Goal: Information Seeking & Learning: Learn about a topic

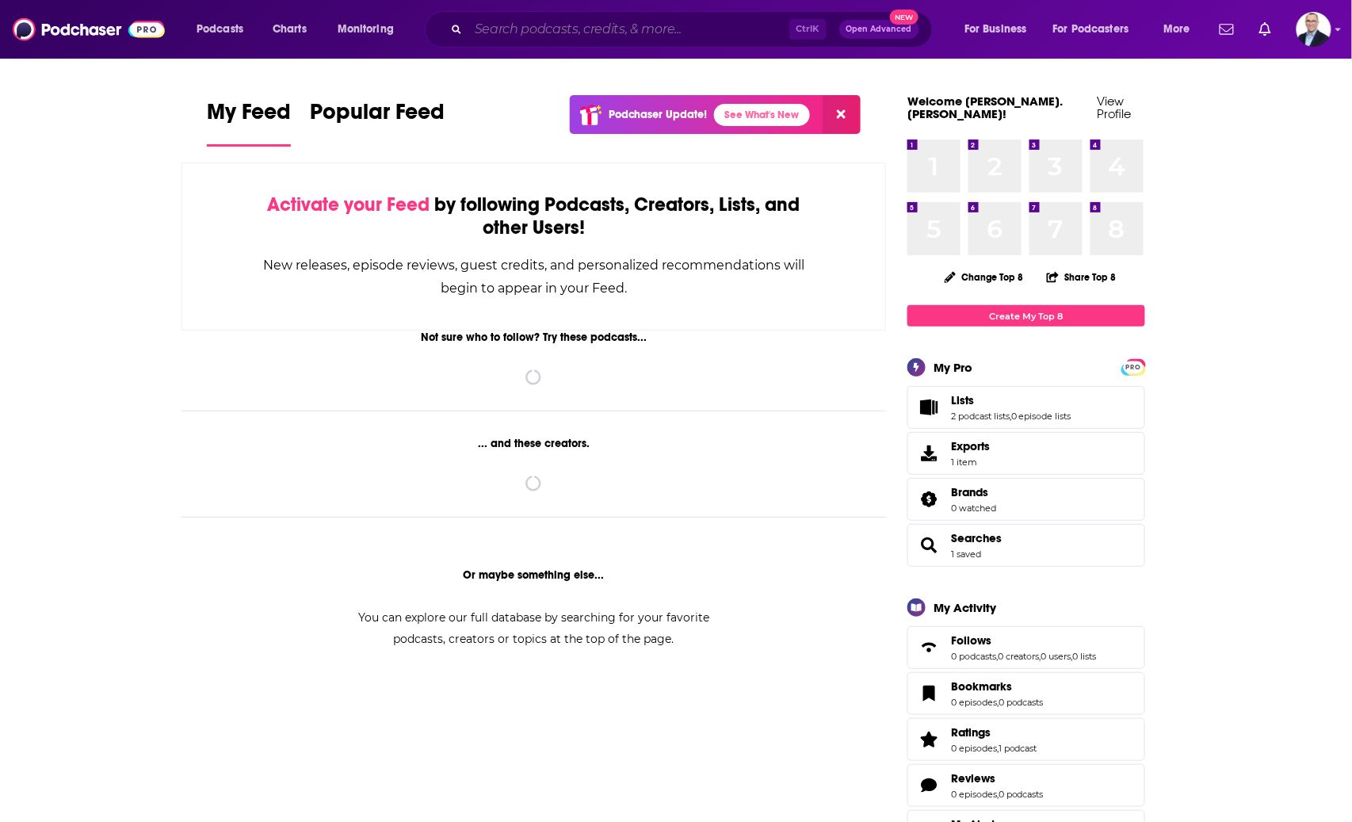
click at [571, 32] on input "Search podcasts, credits, & more..." at bounding box center [628, 29] width 321 height 25
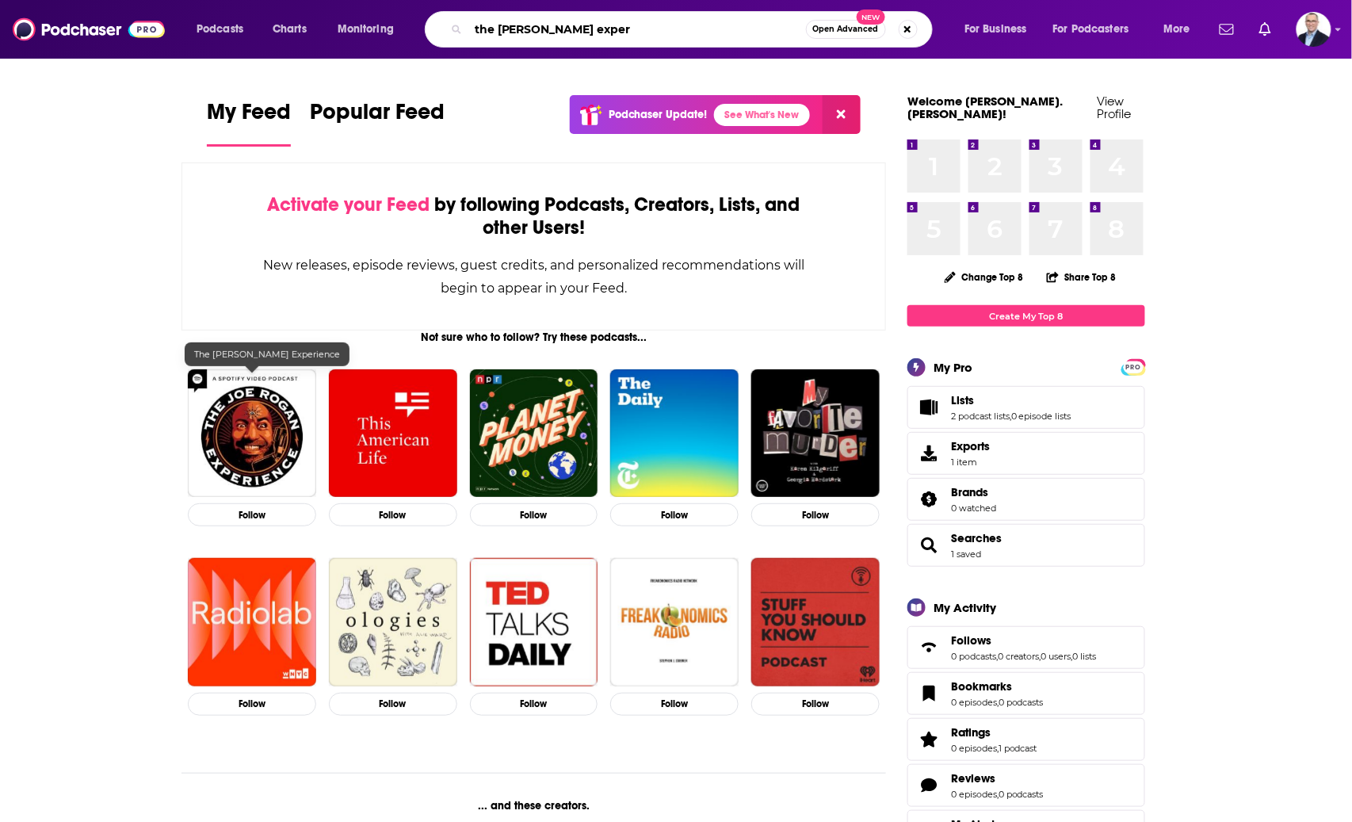
type input "the [PERSON_NAME] exper"
click at [236, 409] on img "The Joe Rogan Experience" at bounding box center [252, 433] width 128 height 128
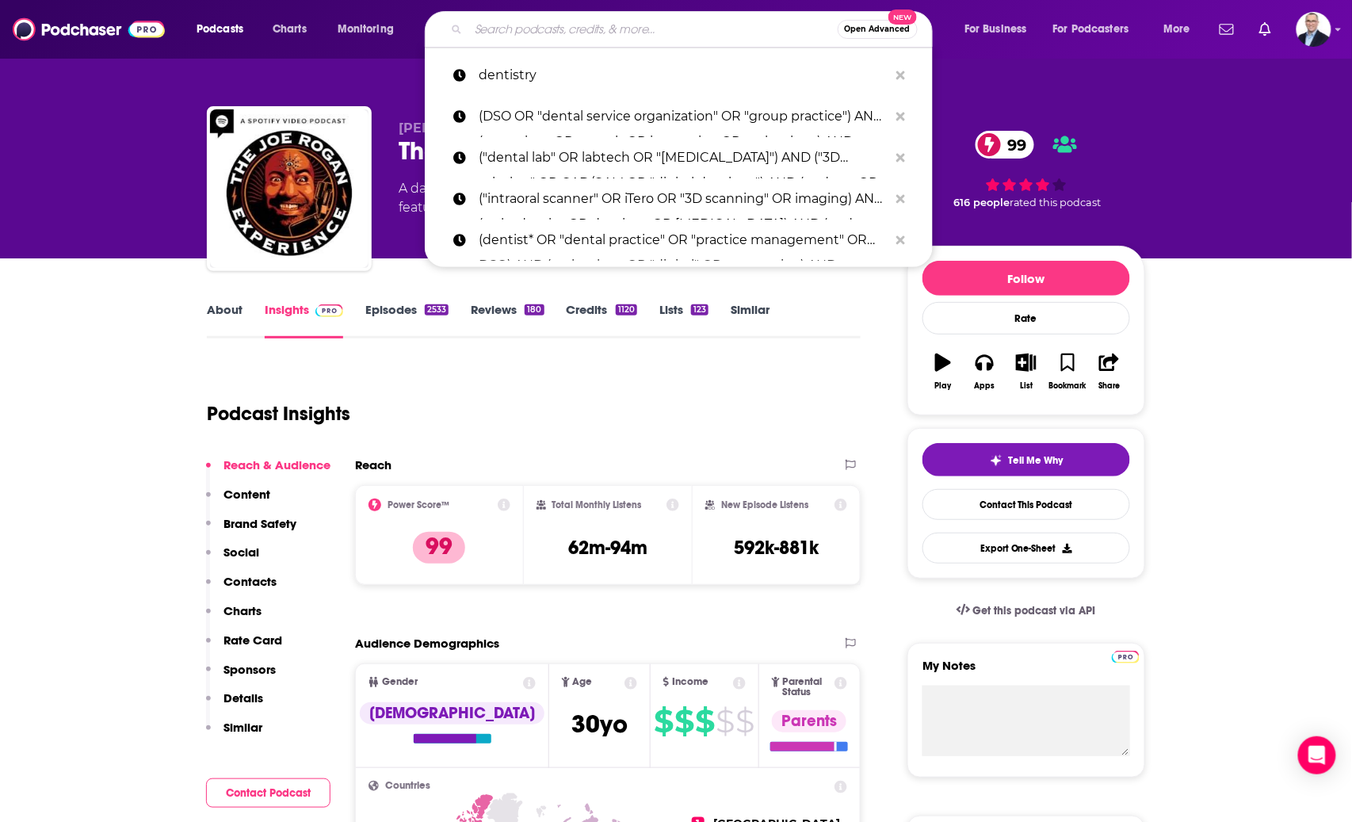
click at [584, 26] on input "Search podcasts, credits, & more..." at bounding box center [652, 29] width 369 height 25
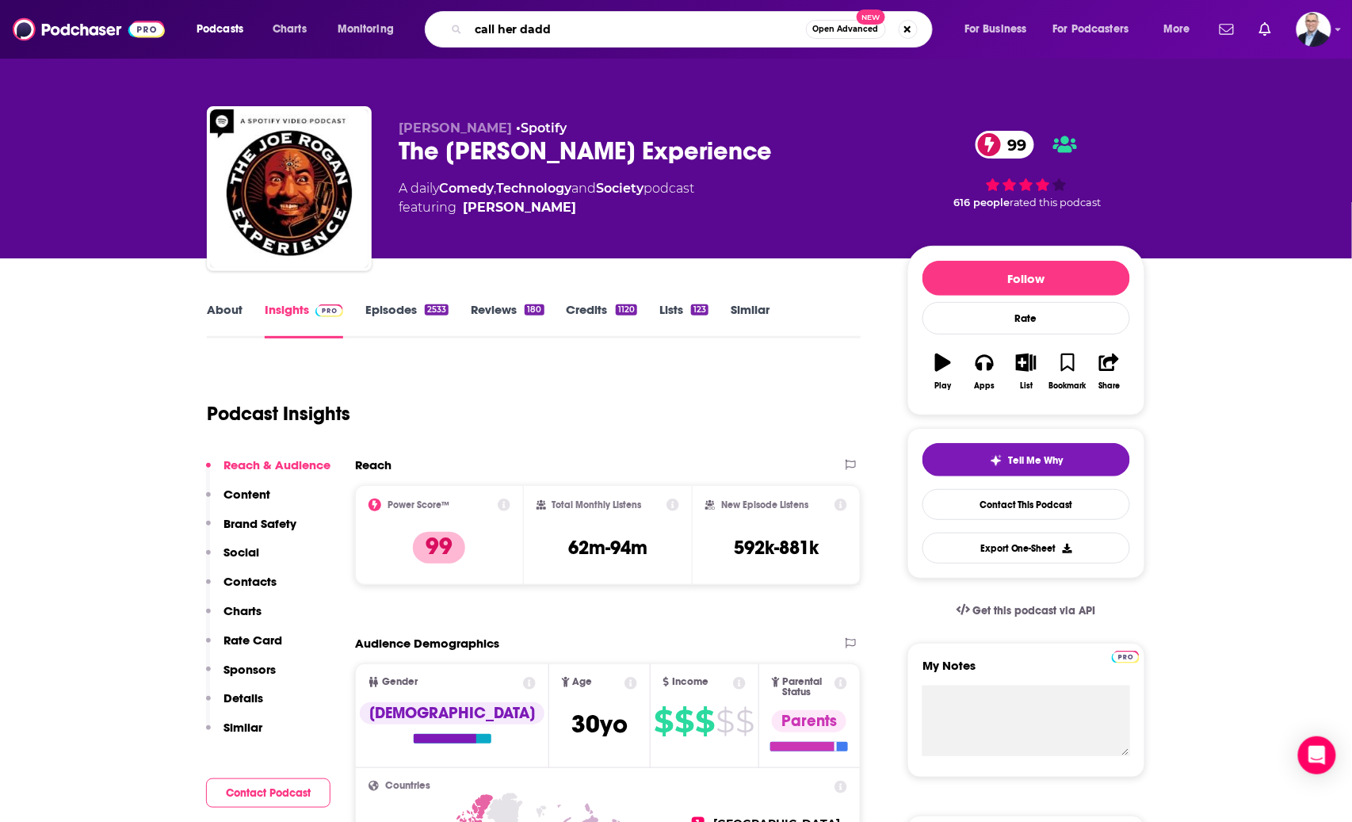
type input "call her daddy"
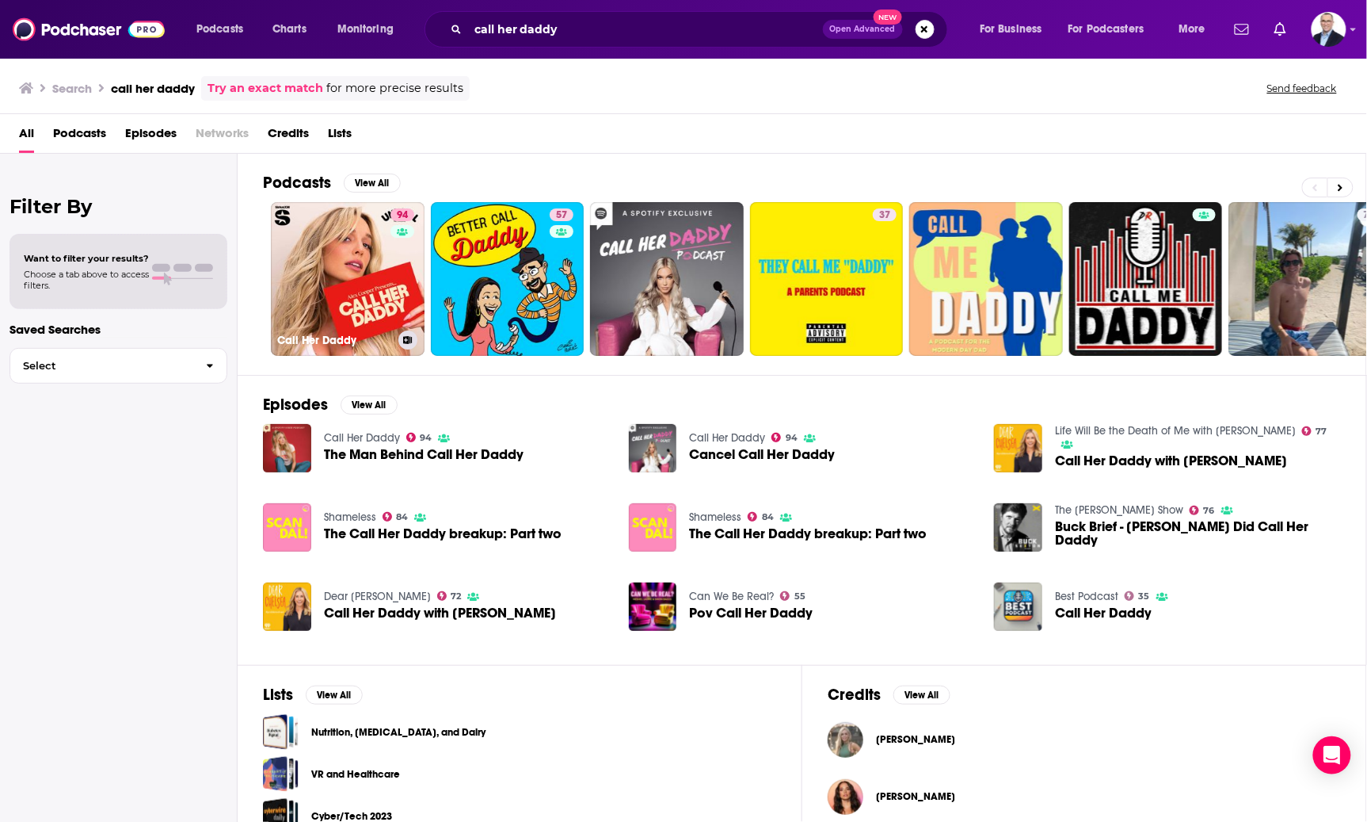
click at [334, 286] on link "94 Call Her Daddy" at bounding box center [348, 279] width 154 height 154
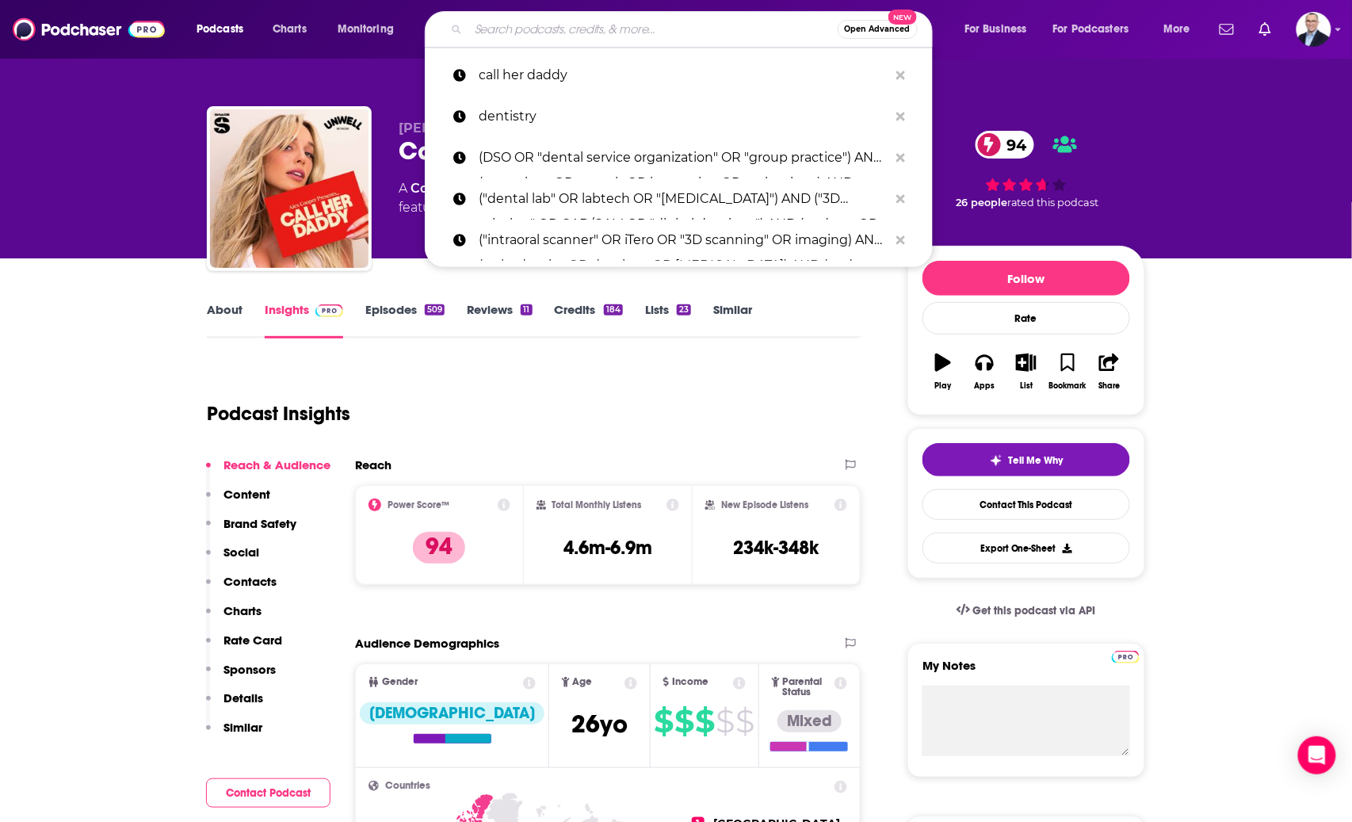
click at [657, 30] on input "Search podcasts, credits, & more..." at bounding box center [652, 29] width 369 height 25
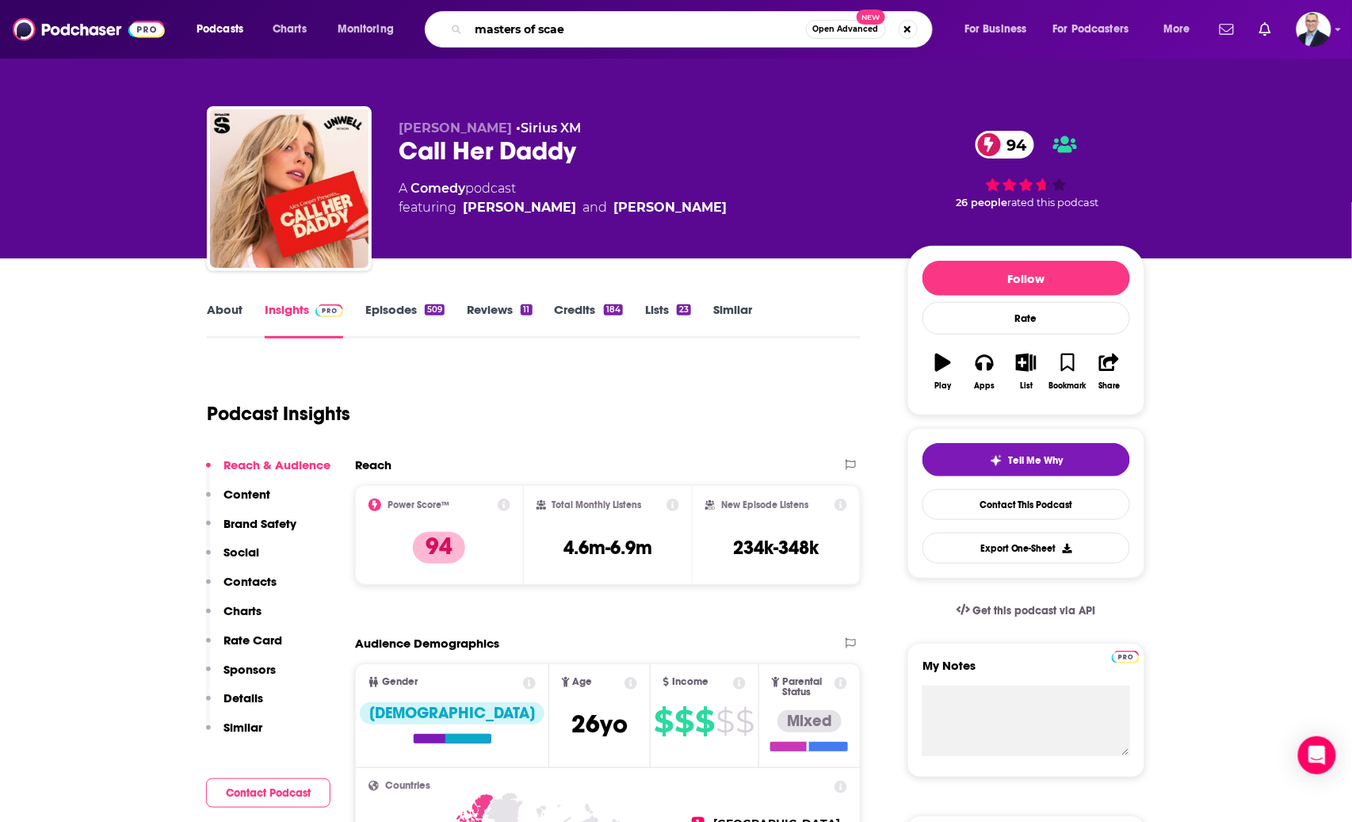
type input "masters of scael"
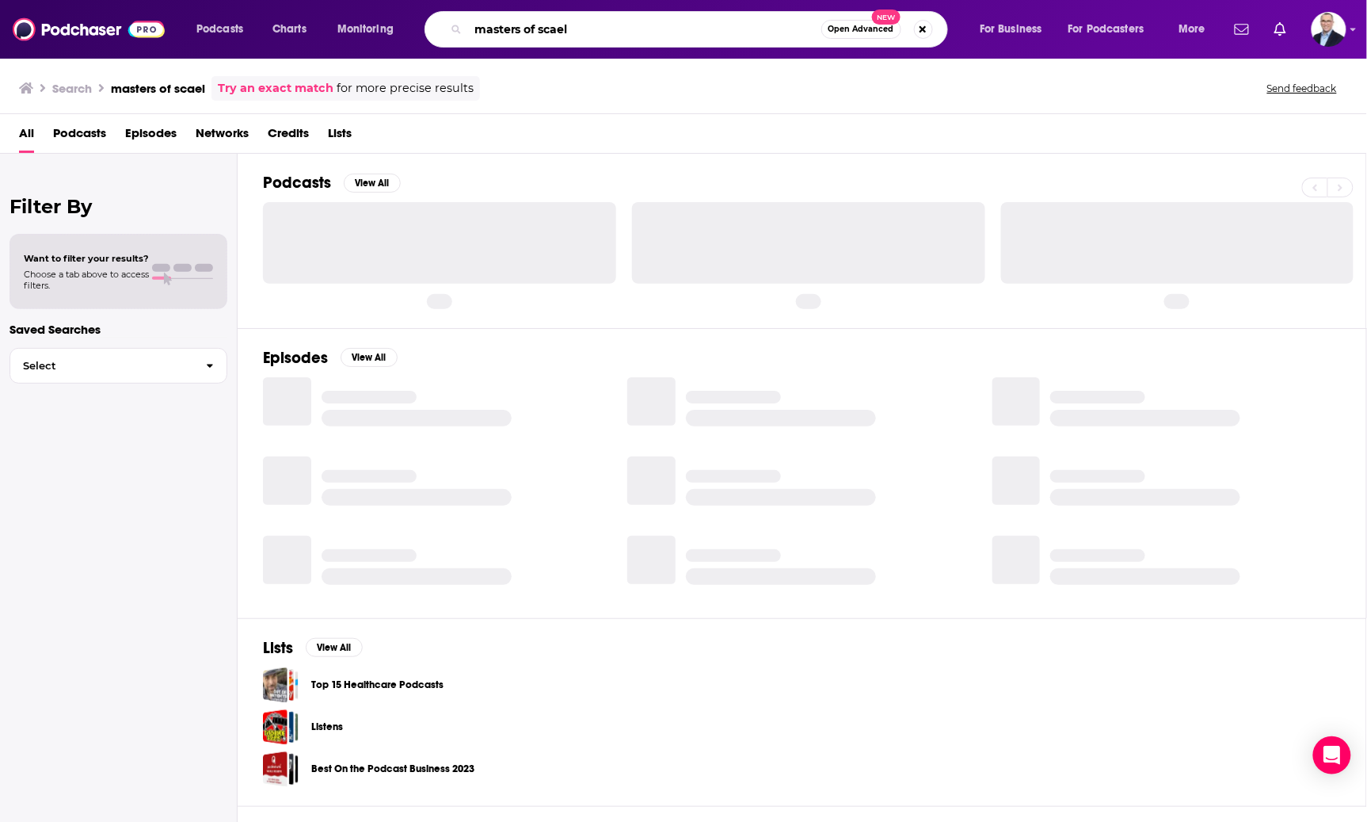
click at [692, 25] on input "masters of scael" at bounding box center [644, 29] width 353 height 25
type input "masters of scale"
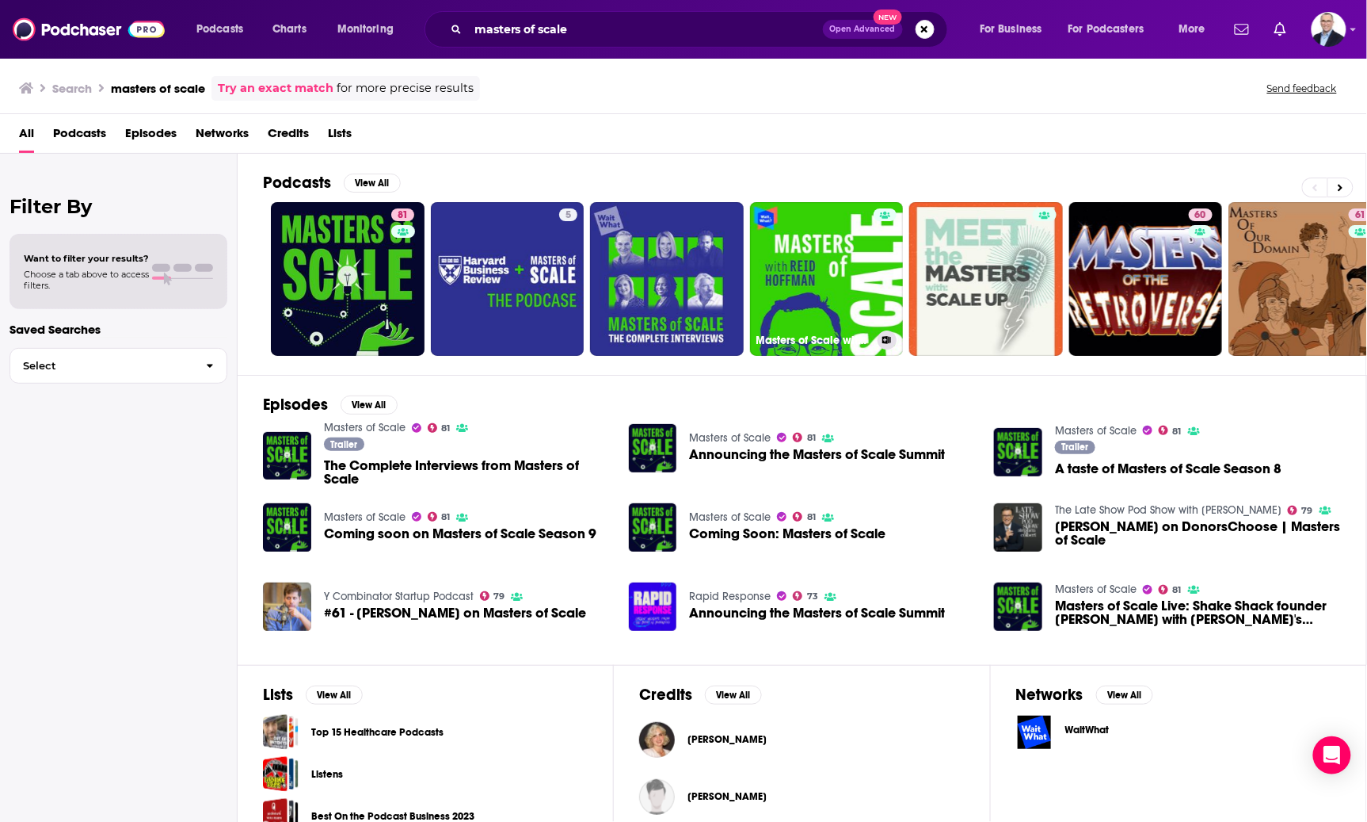
click at [852, 280] on link "Masters of Scale with [PERSON_NAME]" at bounding box center [827, 279] width 154 height 154
click at [366, 284] on link "81 Masters of Scale" at bounding box center [348, 279] width 154 height 154
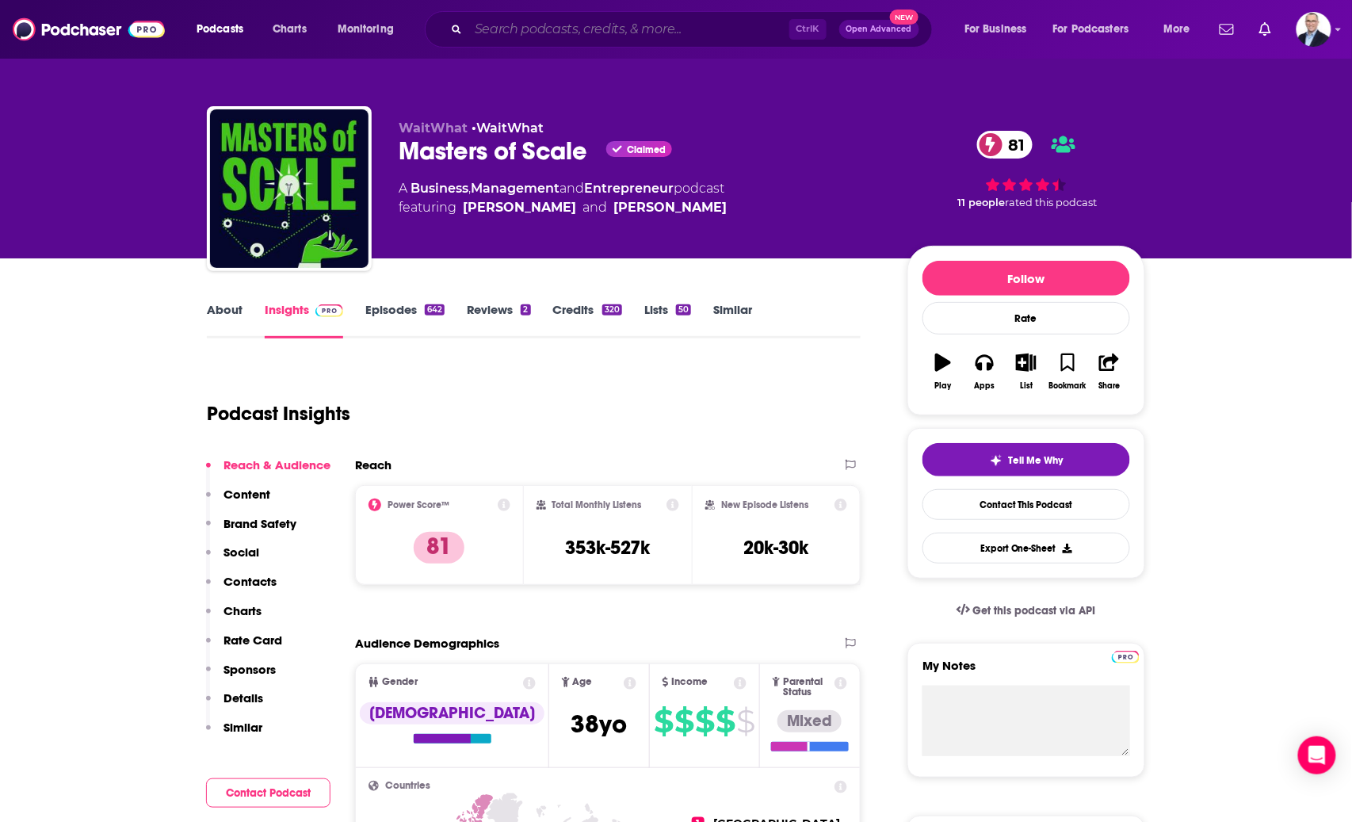
click at [610, 30] on input "Search podcasts, credits, & more..." at bounding box center [628, 29] width 321 height 25
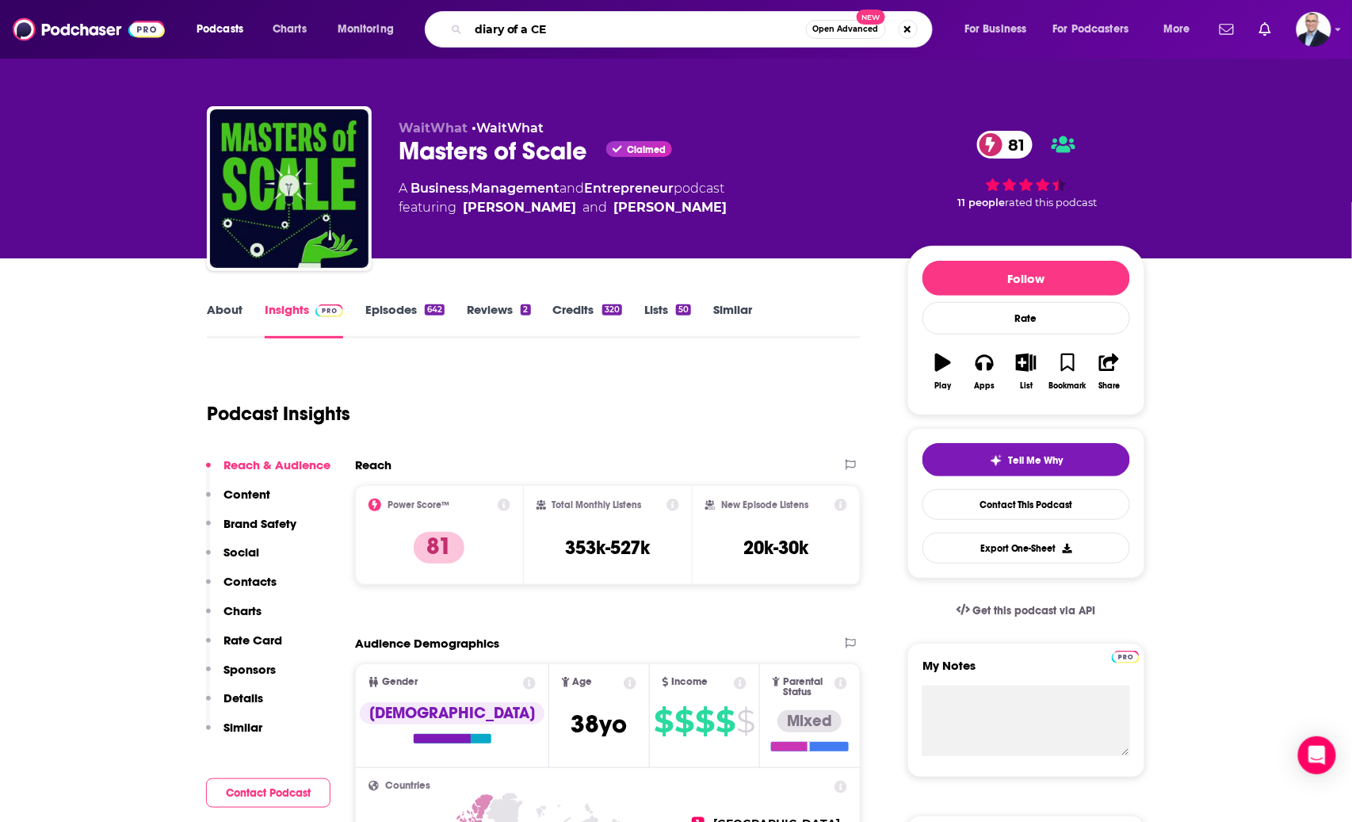
type input "diary of a CEO"
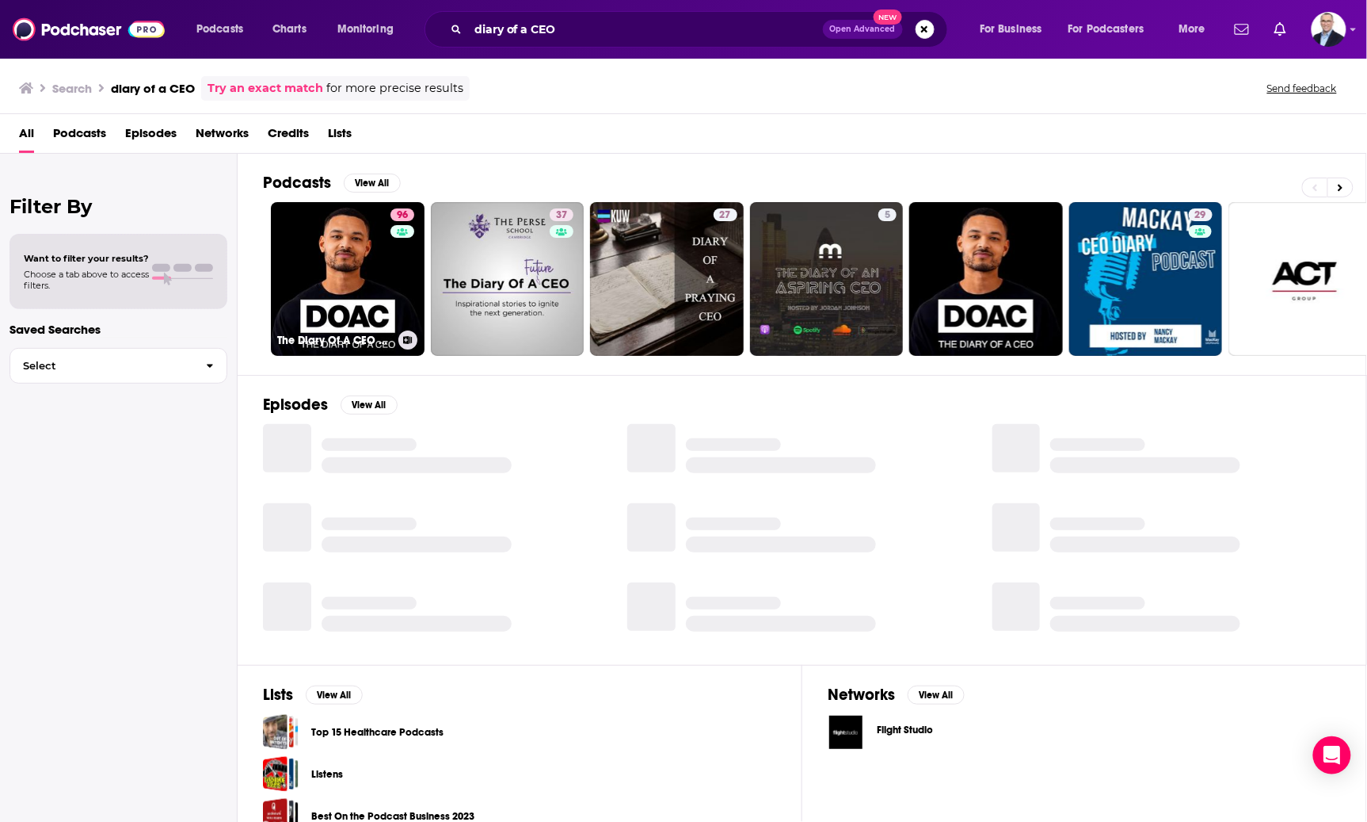
click at [311, 233] on link "96 The Diary Of A CEO with [PERSON_NAME]" at bounding box center [348, 279] width 154 height 154
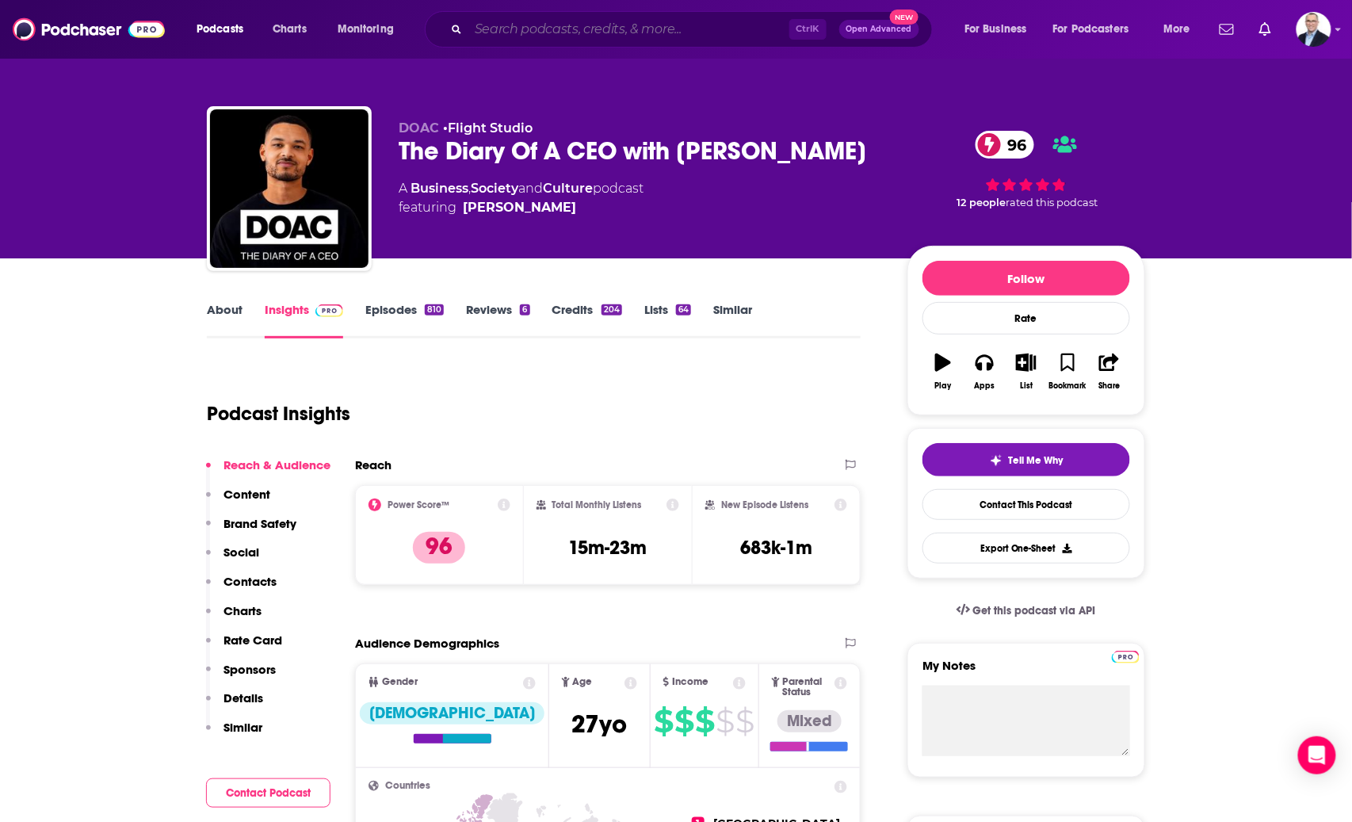
click at [600, 30] on input "Search podcasts, credits, & more..." at bounding box center [628, 29] width 321 height 25
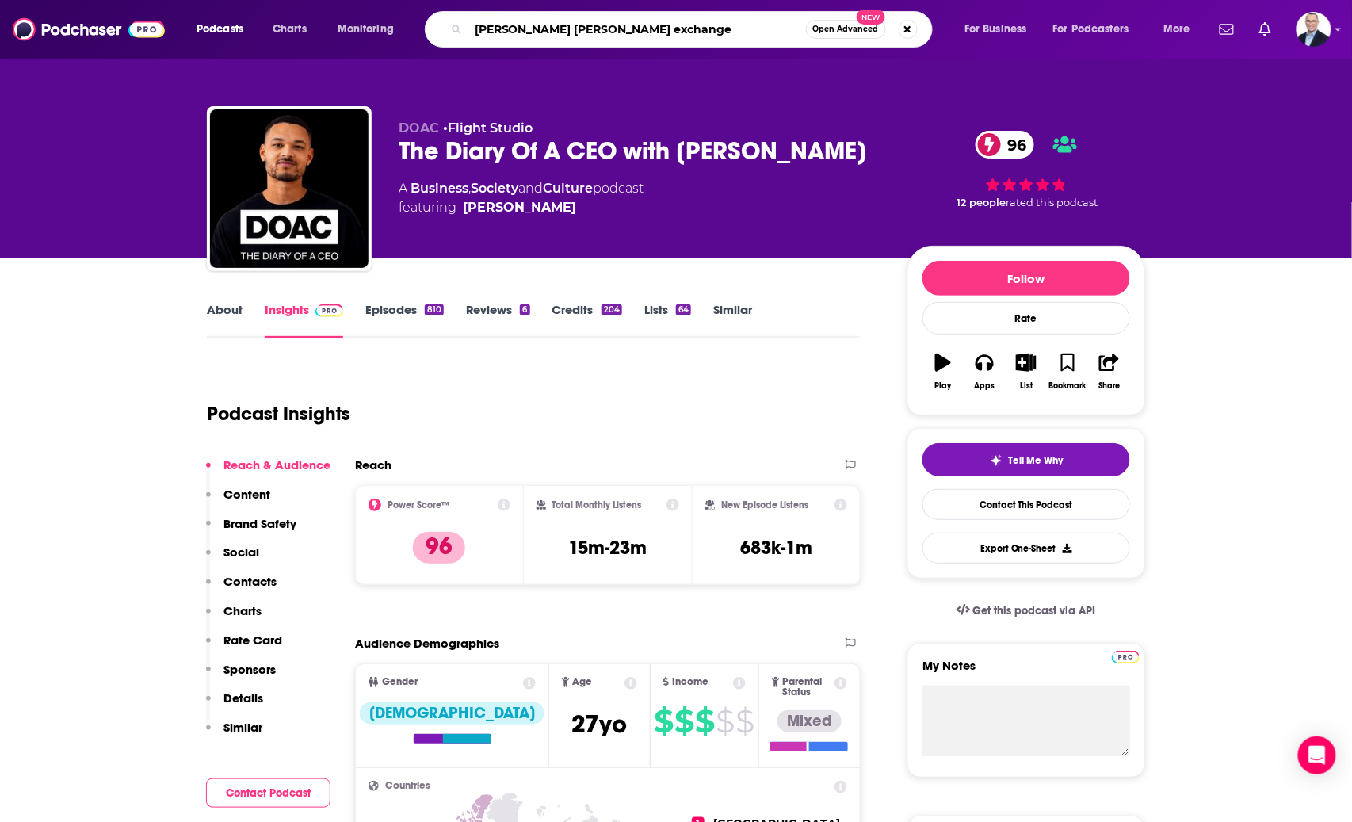
type input "[PERSON_NAME] [PERSON_NAME] exchanges"
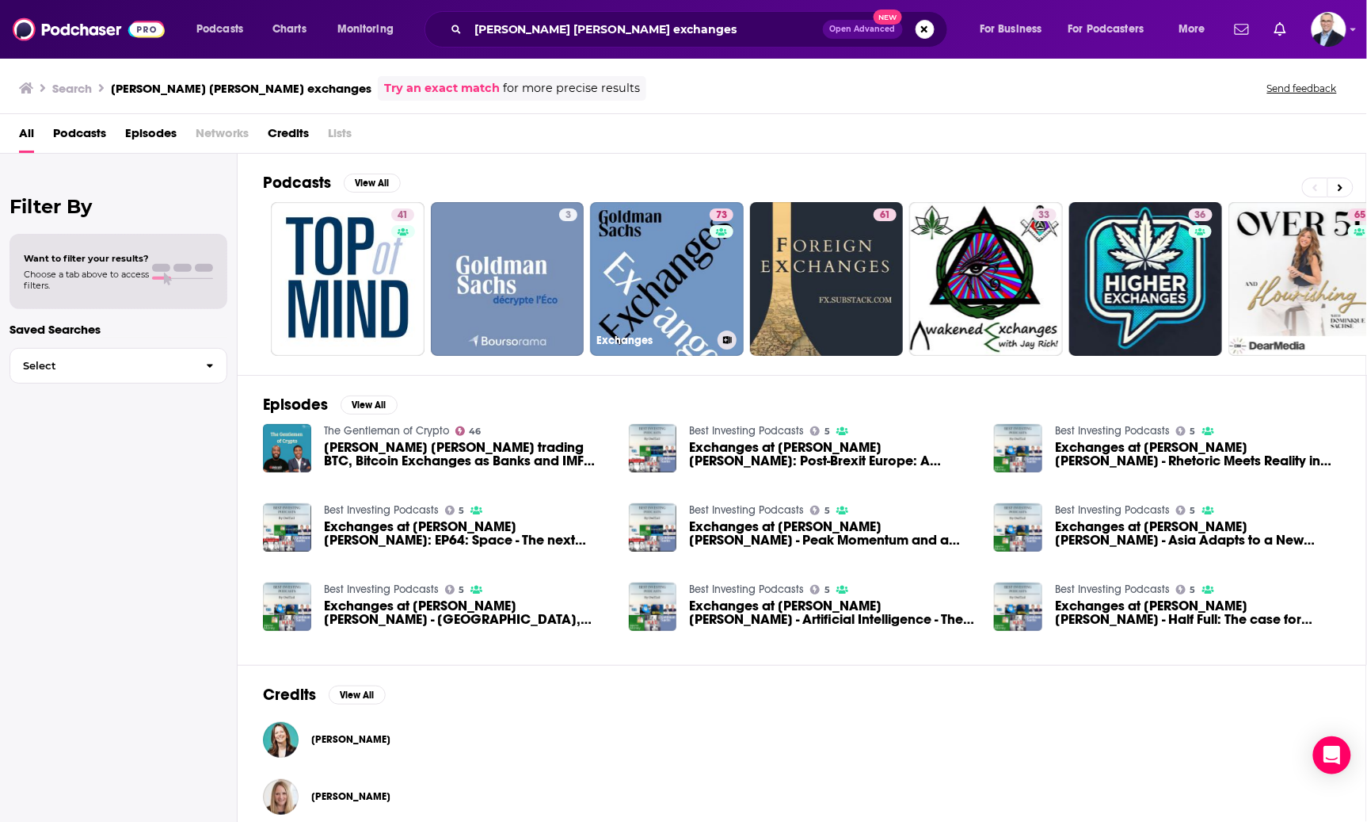
click at [662, 265] on link "73 Exchanges" at bounding box center [667, 279] width 154 height 154
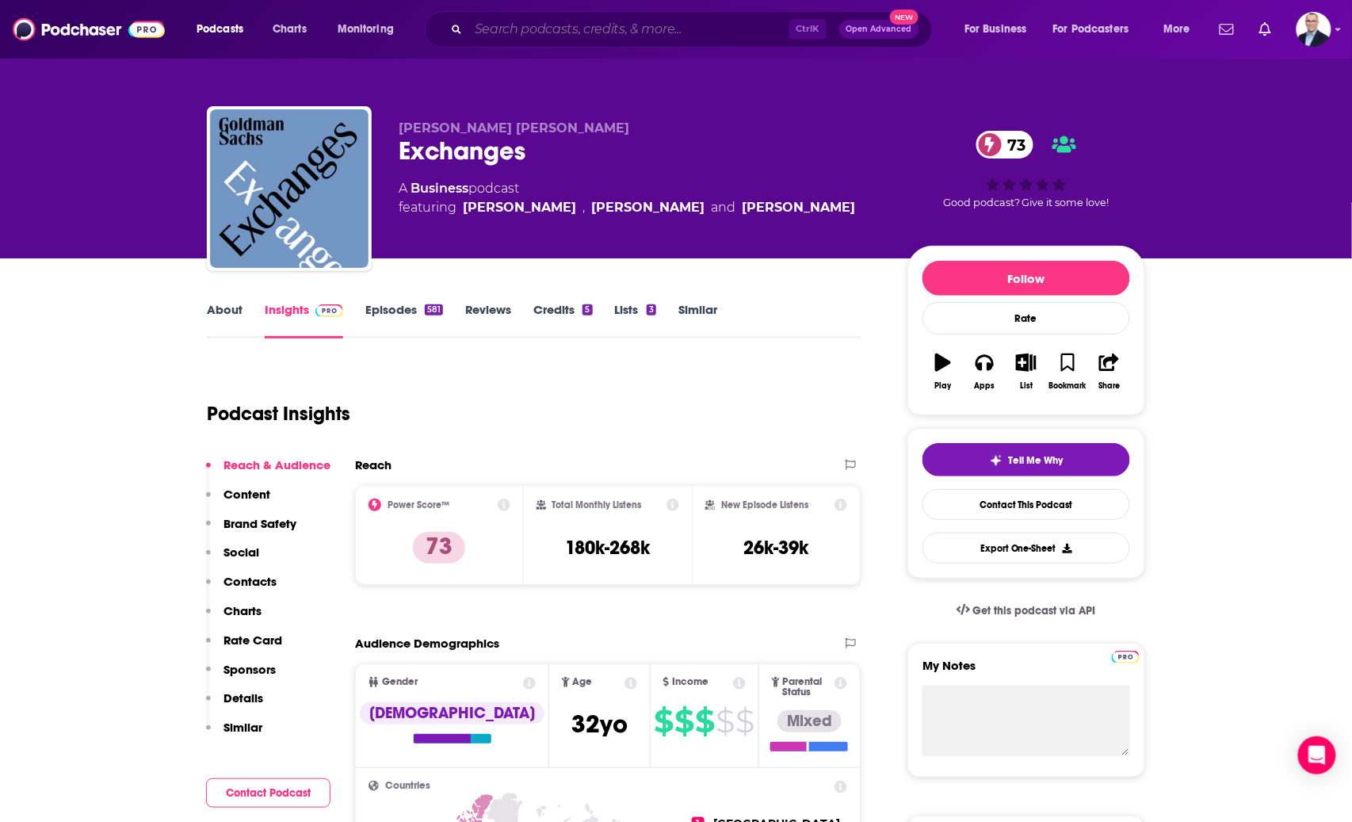
click at [591, 30] on input "Search podcasts, credits, & more..." at bounding box center [628, 29] width 321 height 25
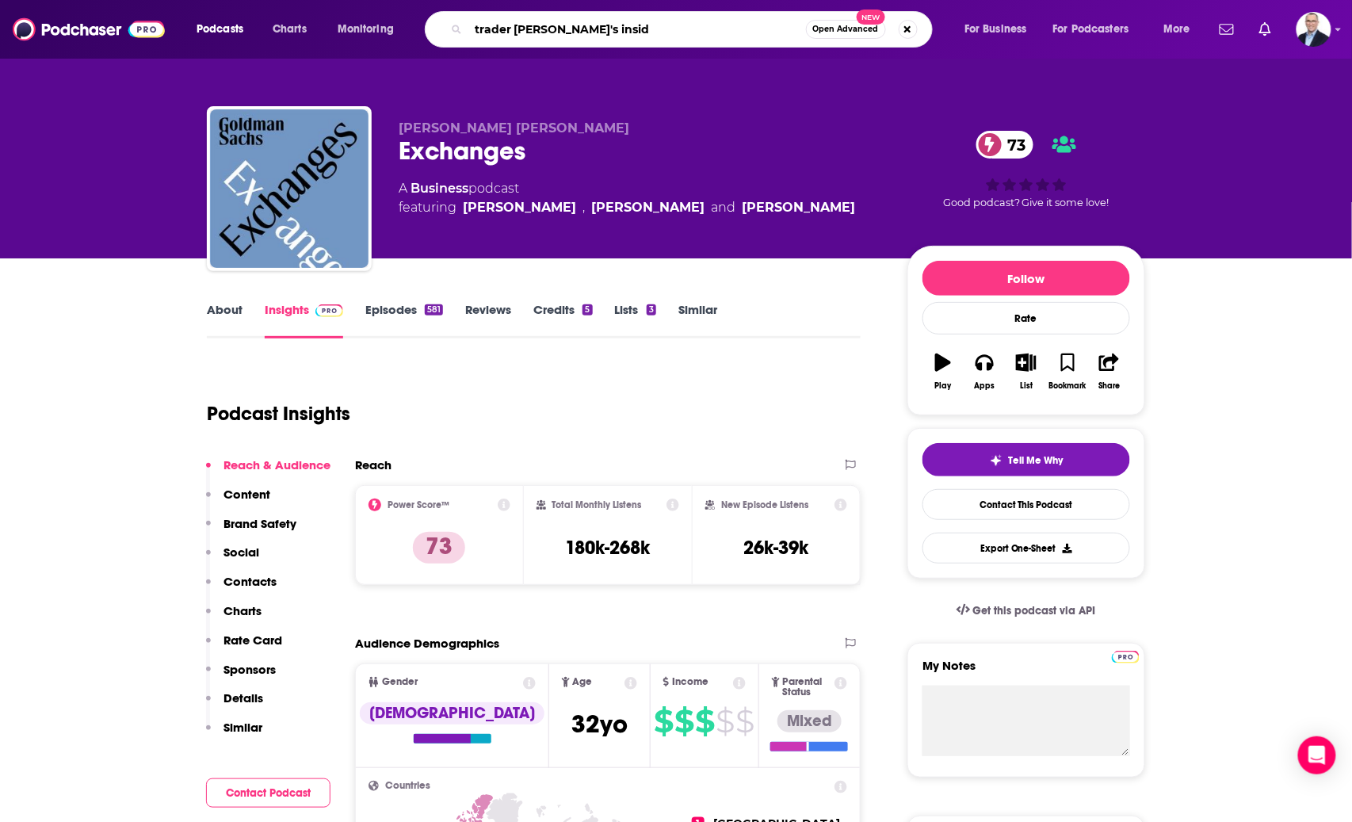
type input "trader [PERSON_NAME]'s inside"
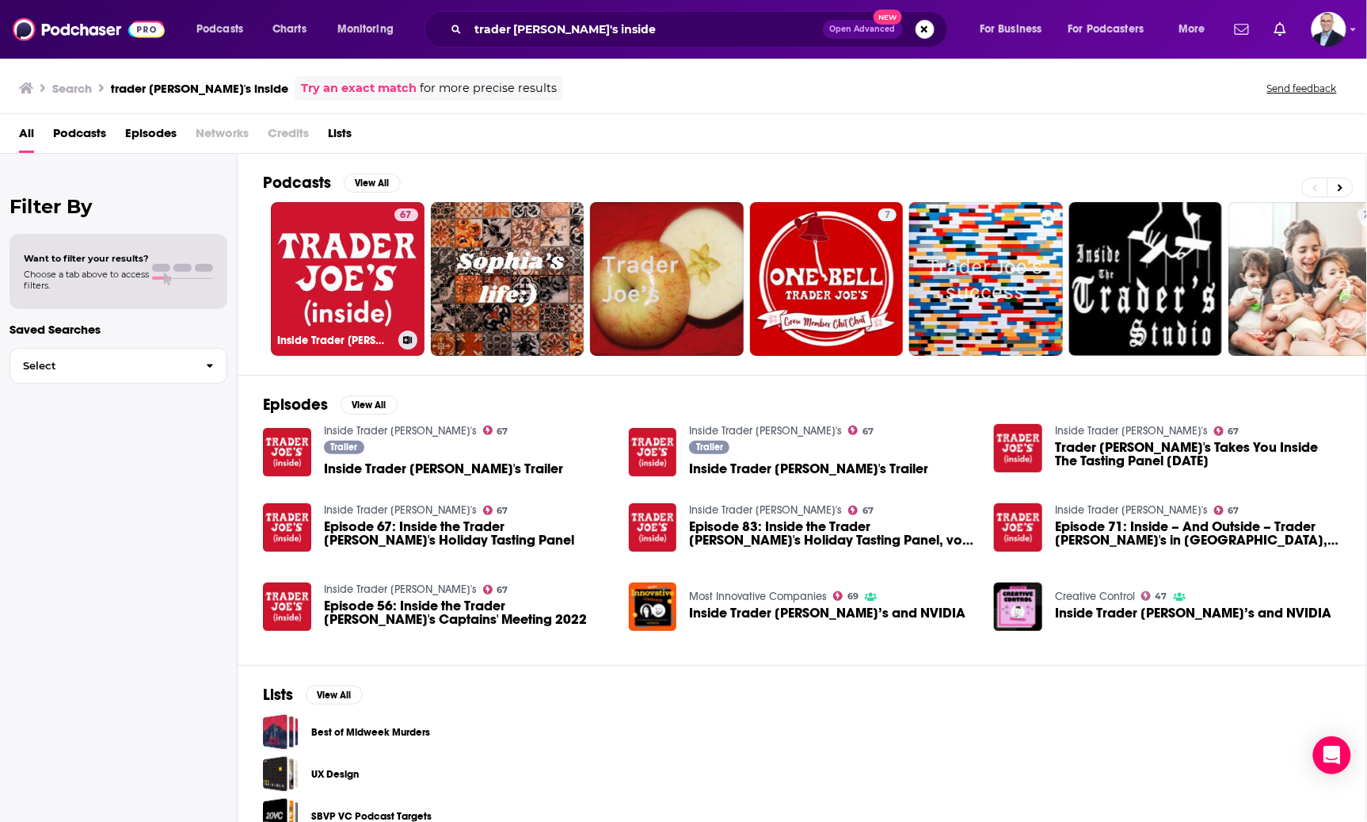
click at [360, 252] on link "67 Inside Trader [PERSON_NAME]'s" at bounding box center [348, 279] width 154 height 154
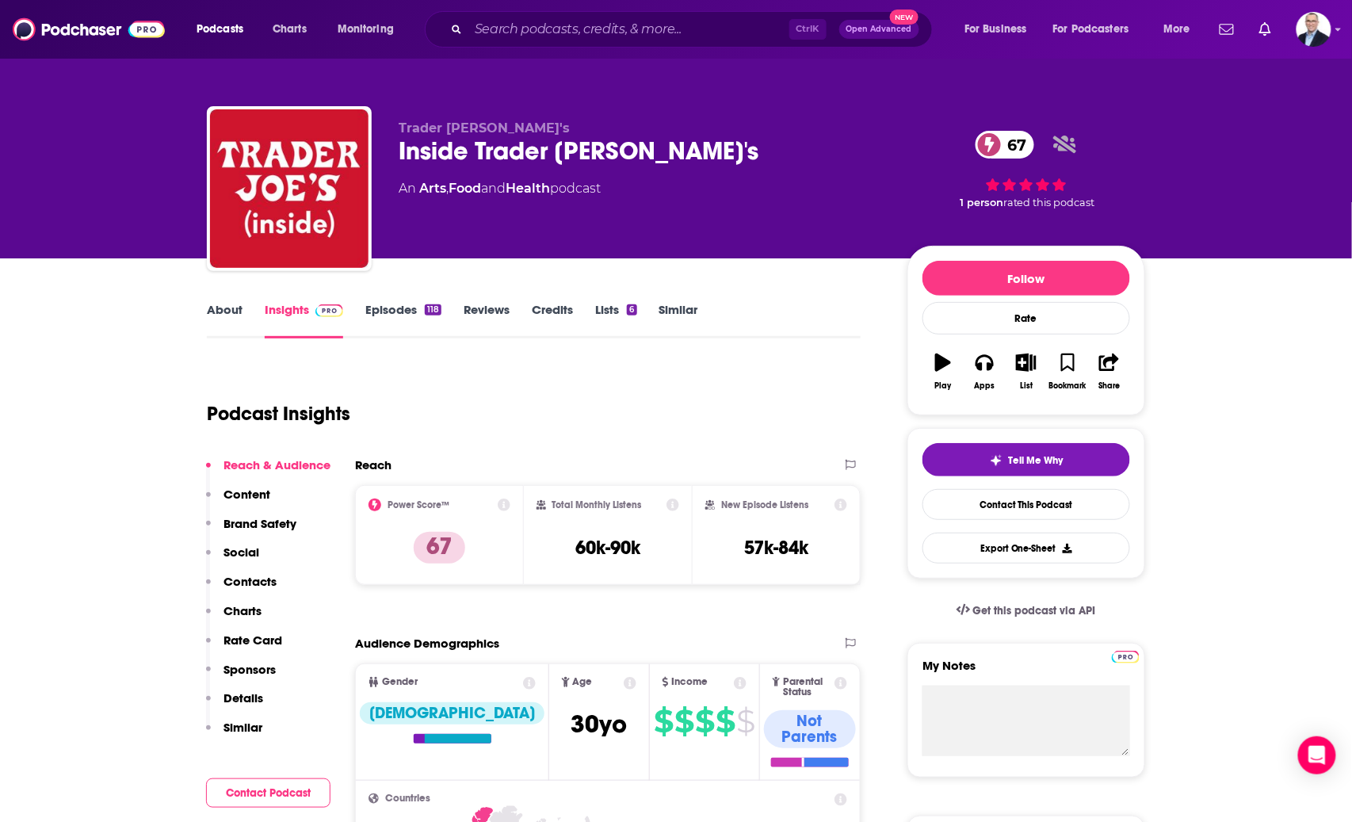
click at [387, 303] on link "Episodes 118" at bounding box center [403, 320] width 76 height 36
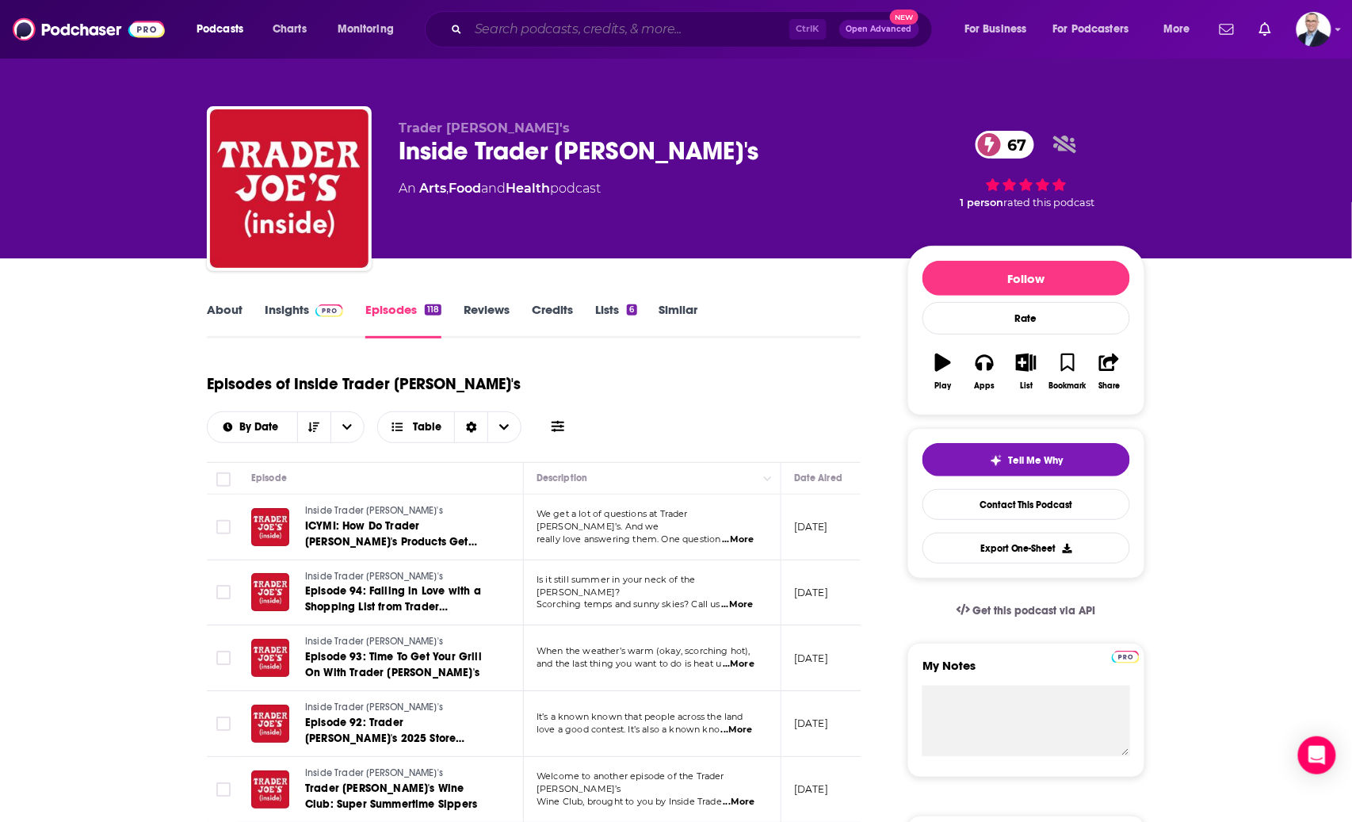
click at [664, 29] on input "Search podcasts, credits, & more..." at bounding box center [628, 29] width 321 height 25
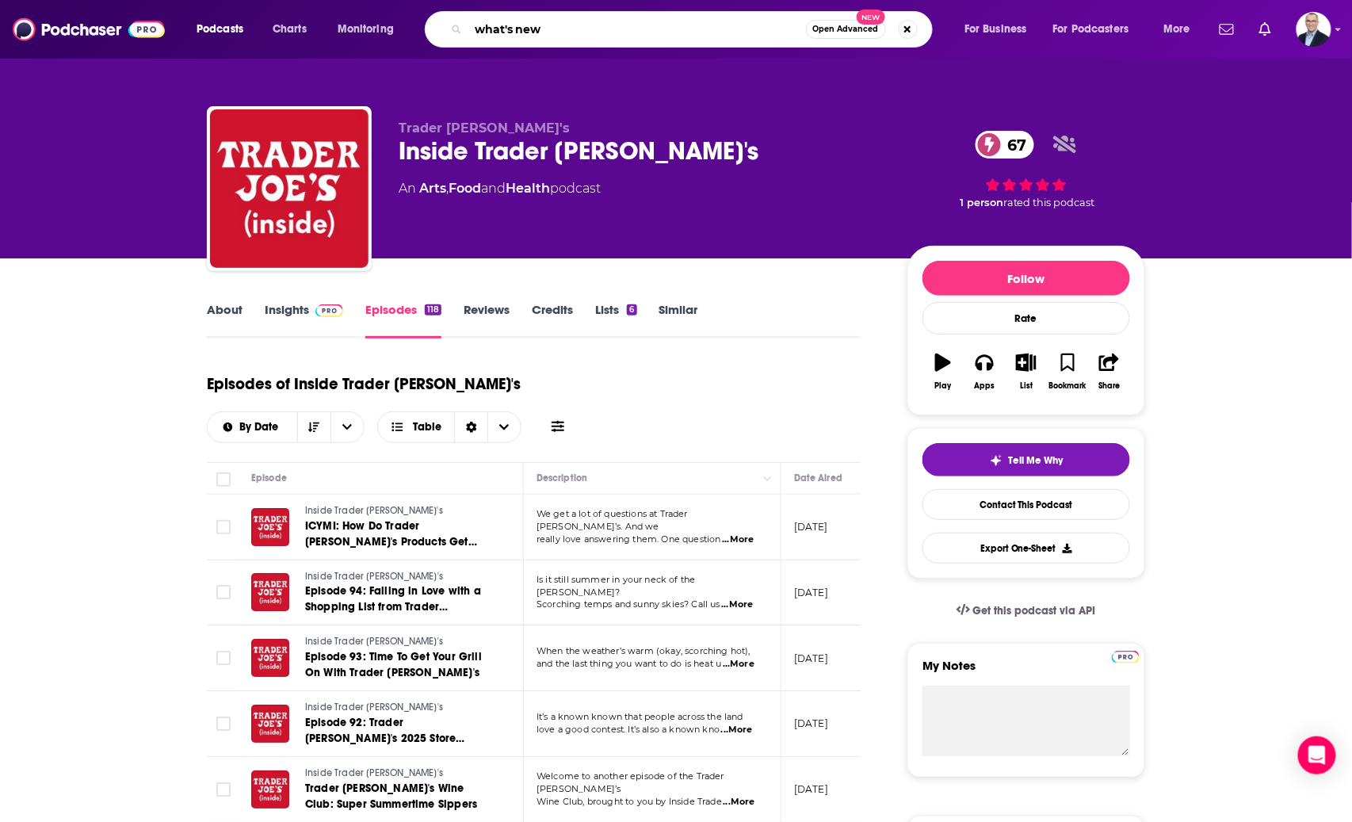
type input "what's news"
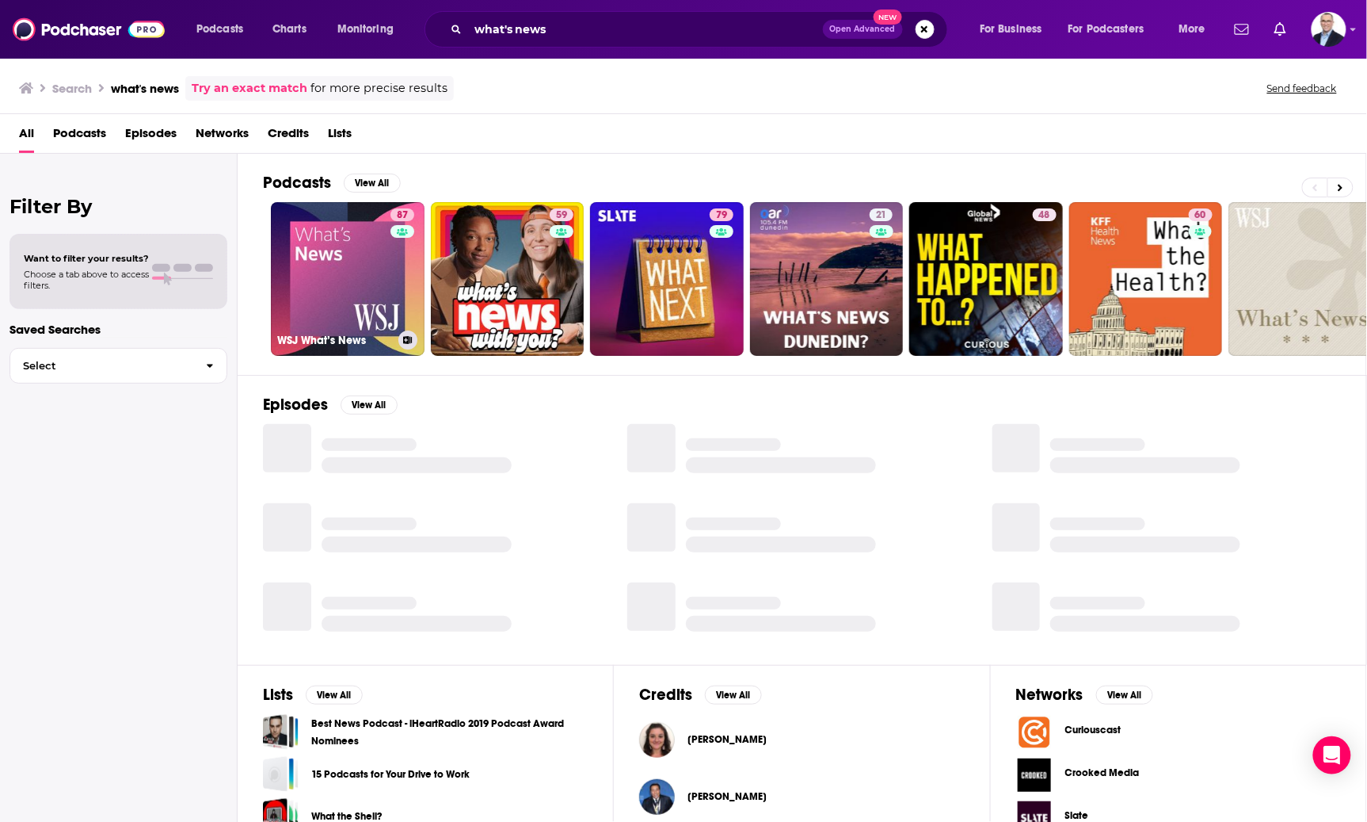
click at [340, 276] on link "87 WSJ What’s News" at bounding box center [348, 279] width 154 height 154
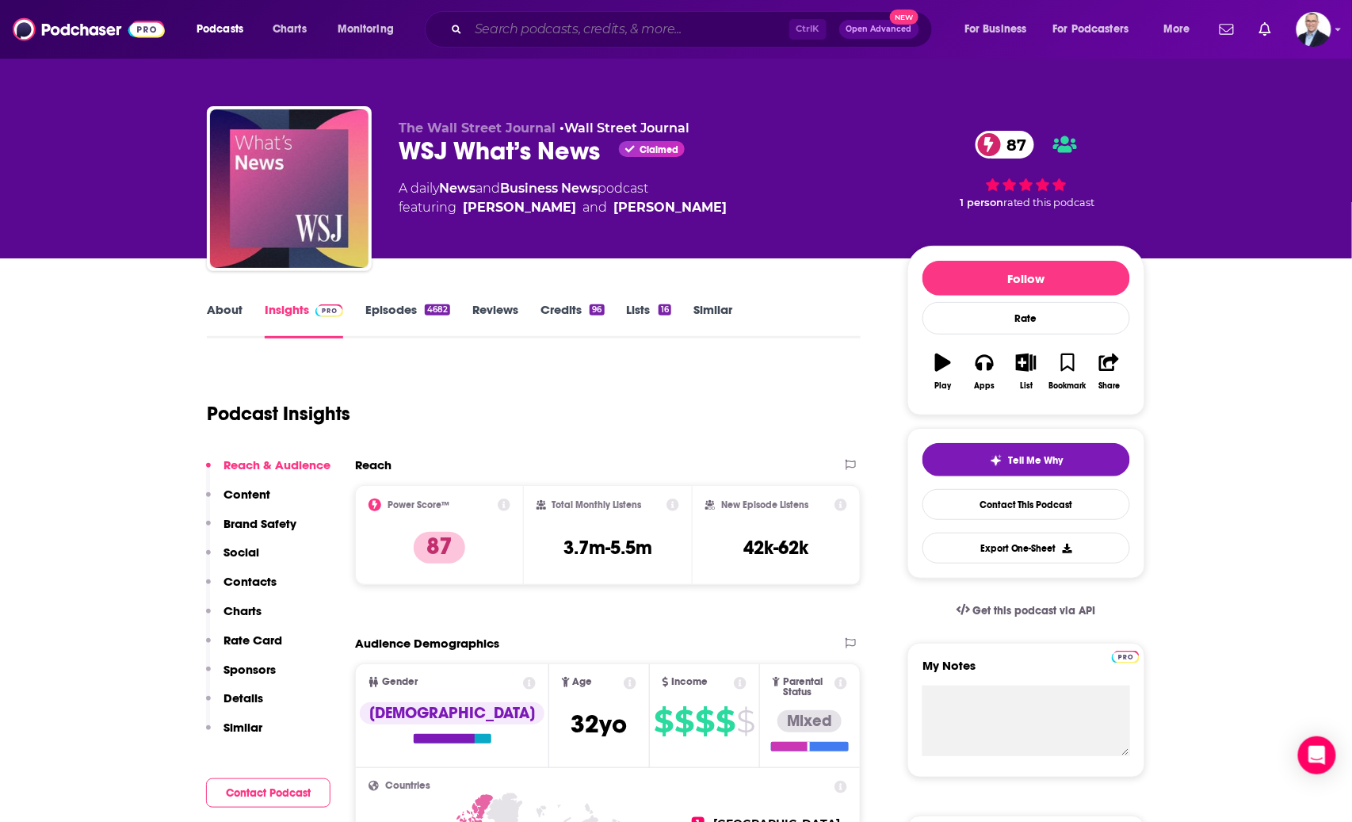
drag, startPoint x: 658, startPoint y: 27, endPoint x: 677, endPoint y: 27, distance: 19.0
click at [661, 27] on input "Search podcasts, credits, & more..." at bounding box center [628, 29] width 321 height 25
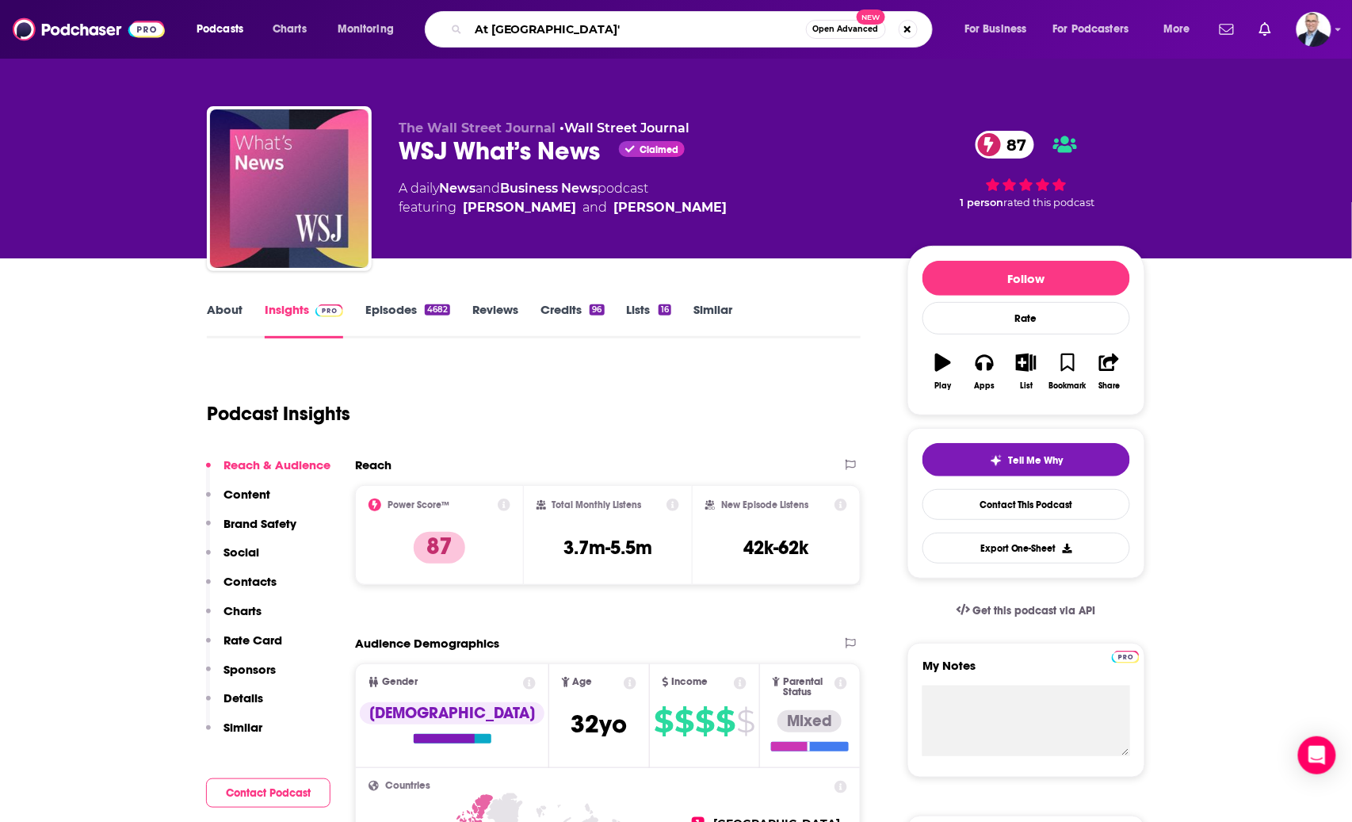
type input "At [PERSON_NAME]"
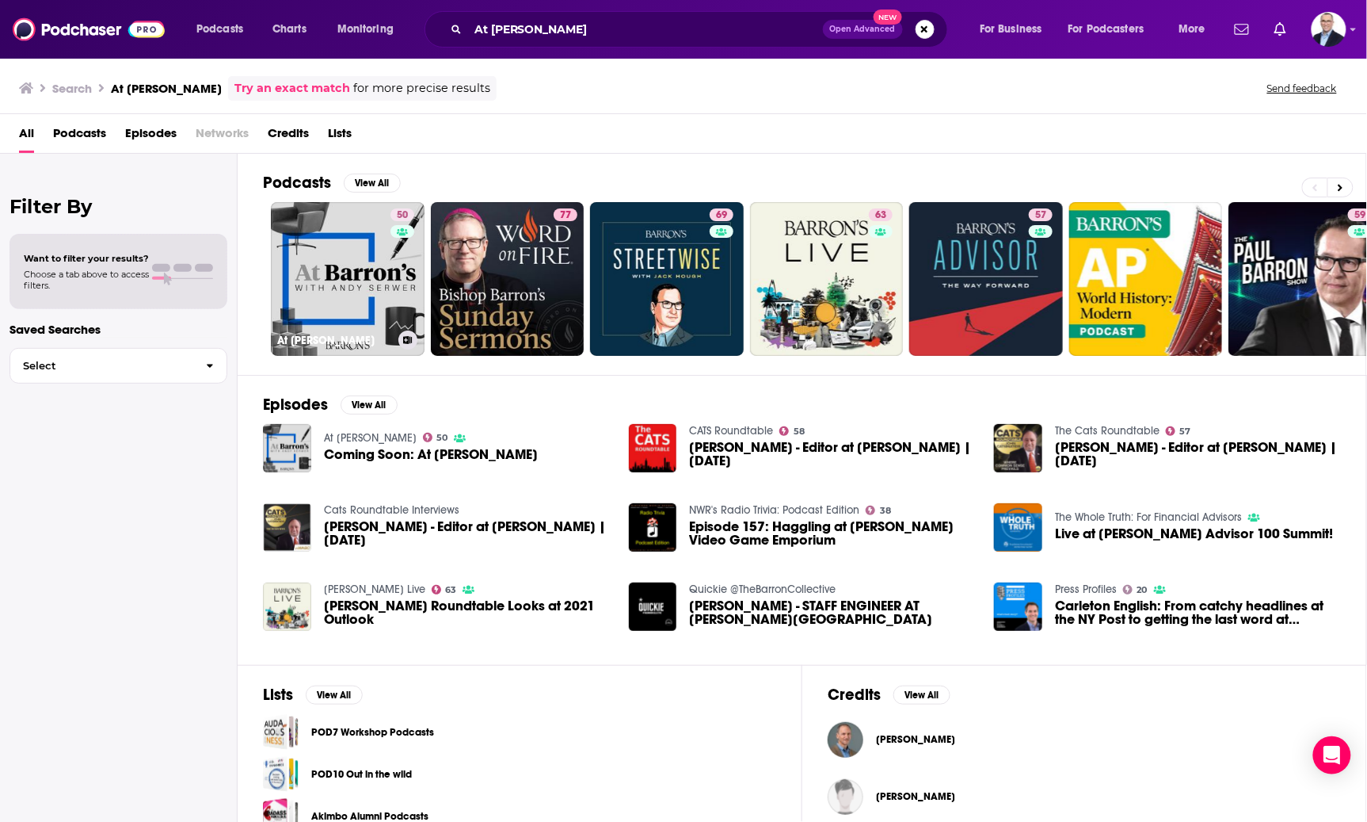
click at [356, 283] on link "50 At [PERSON_NAME]" at bounding box center [348, 279] width 154 height 154
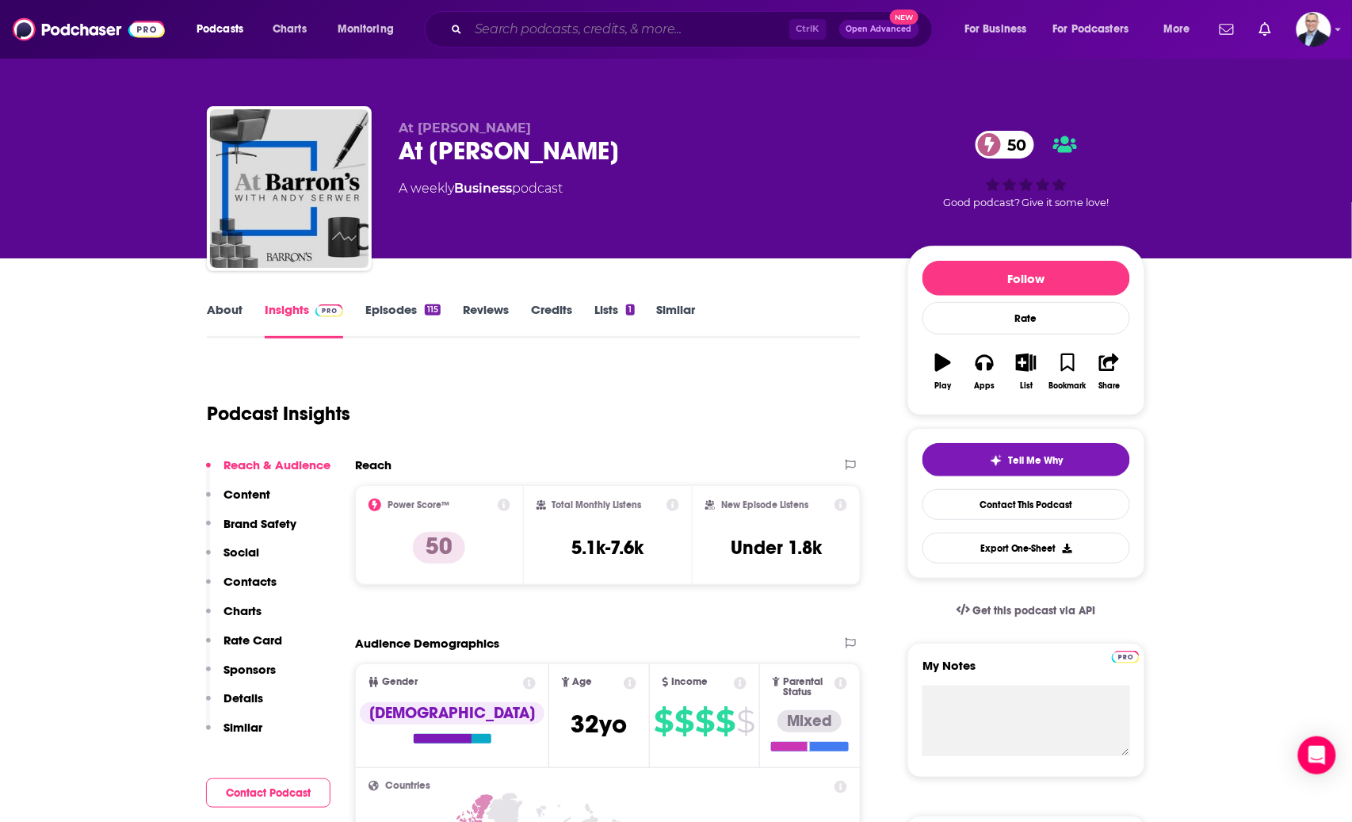
click at [619, 26] on input "Search podcasts, credits, & more..." at bounding box center [628, 29] width 321 height 25
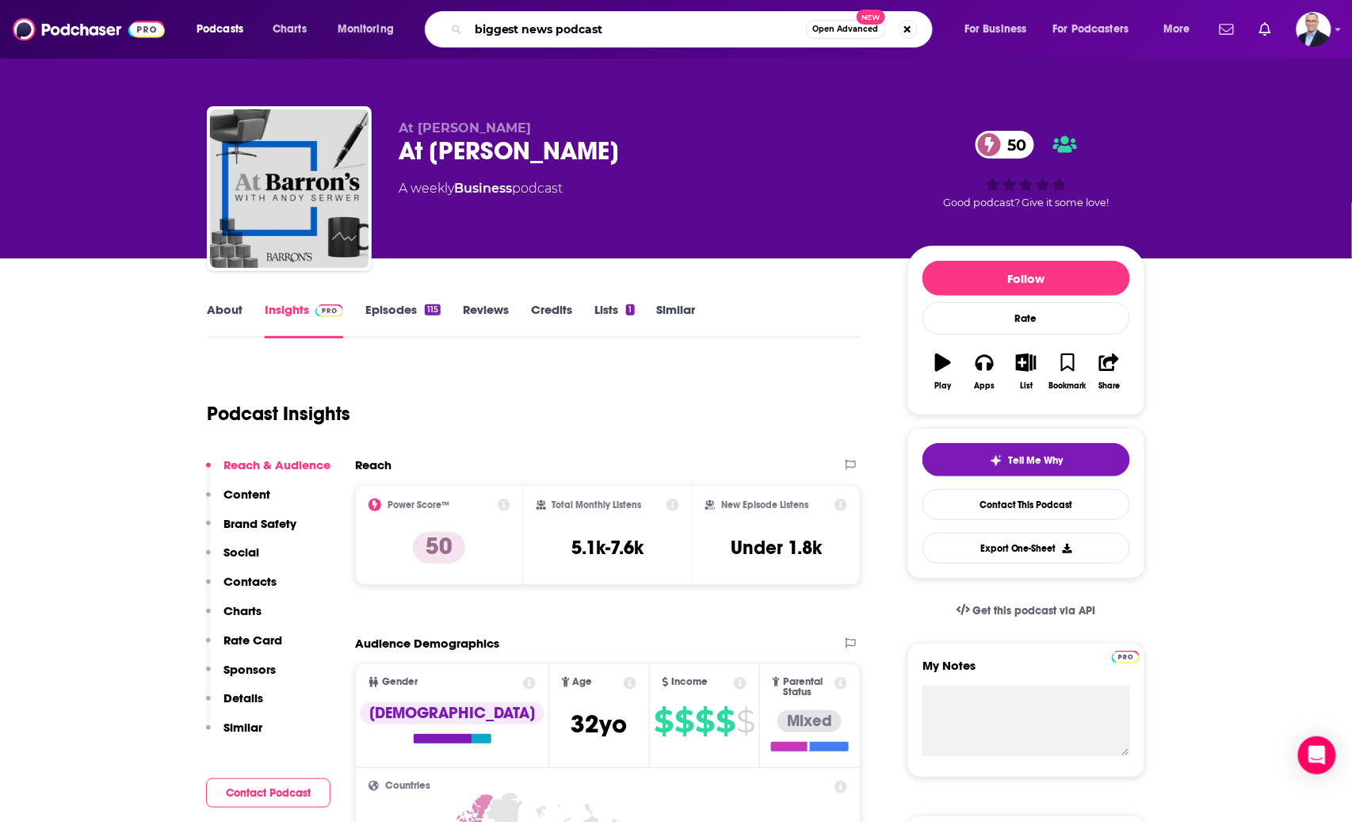
type input "biggest news podcasts"
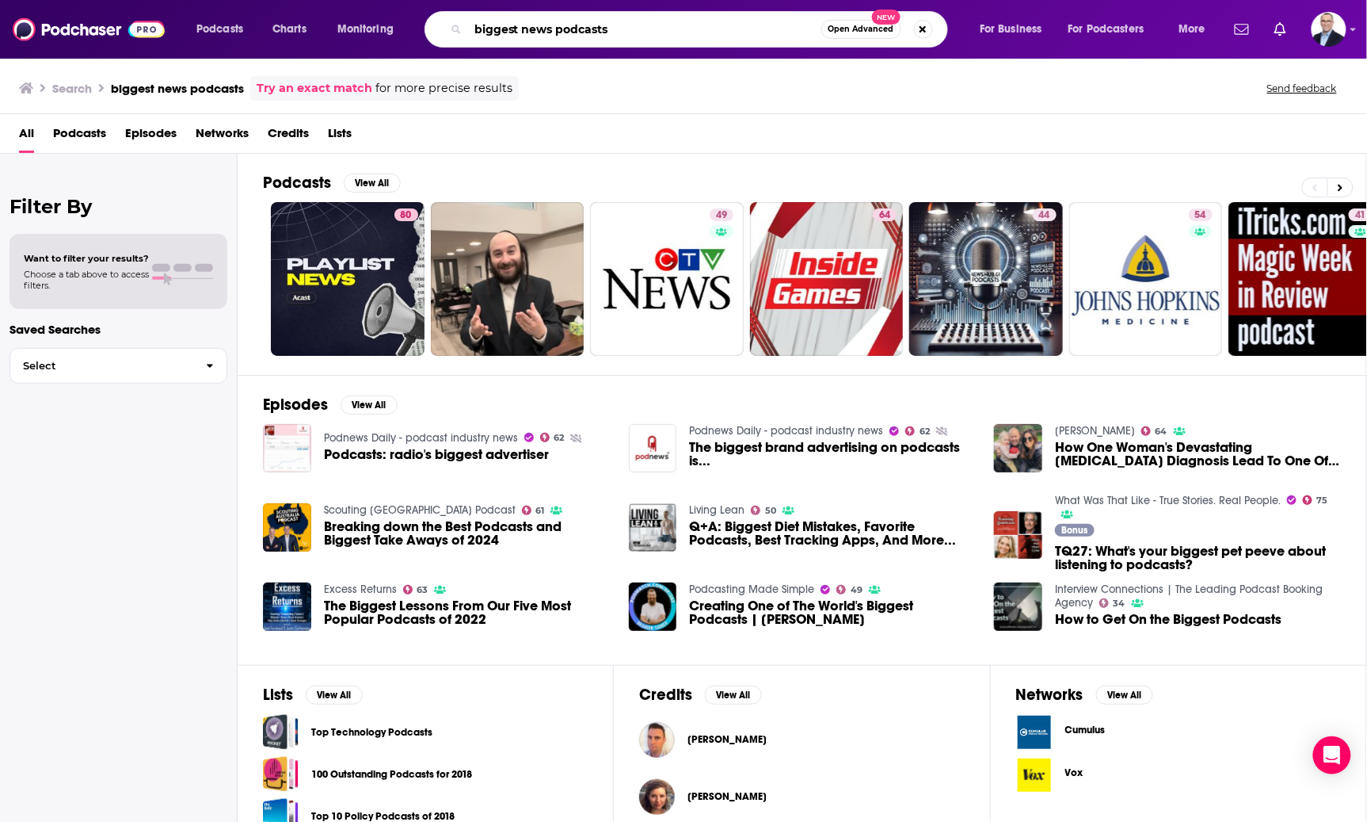
drag, startPoint x: 669, startPoint y: 27, endPoint x: 302, endPoint y: 42, distance: 367.9
click at [302, 43] on div "Podcasts Charts Monitoring biggest news podcasts Open Advanced New For Business…" at bounding box center [702, 29] width 1035 height 36
type input "npr podcasts"
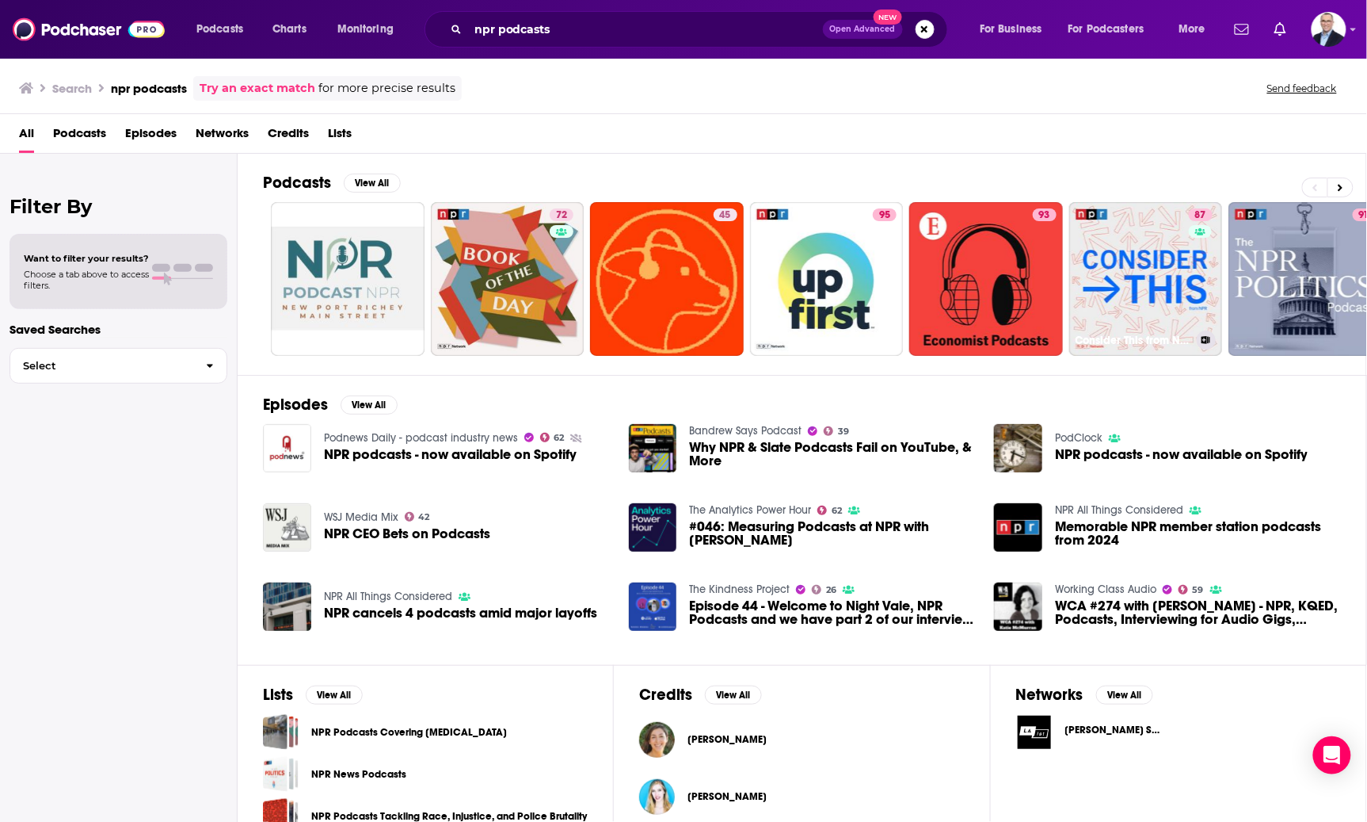
click at [1131, 276] on link "87 Consider This from NPR" at bounding box center [1146, 279] width 154 height 154
